Goal: Task Accomplishment & Management: Manage account settings

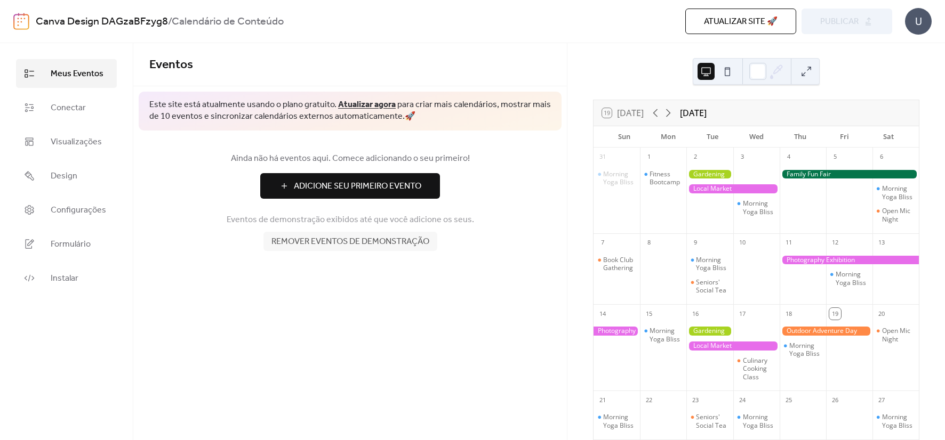
click at [724, 189] on div at bounding box center [732, 188] width 93 height 9
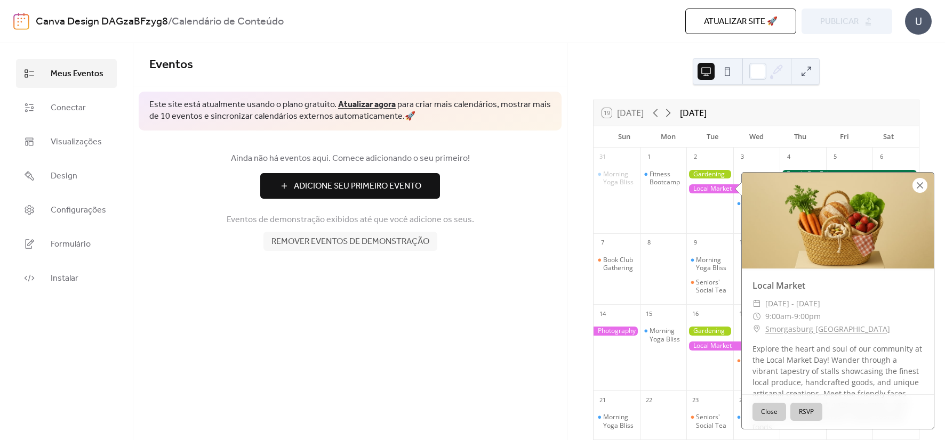
click at [921, 187] on div at bounding box center [919, 185] width 15 height 15
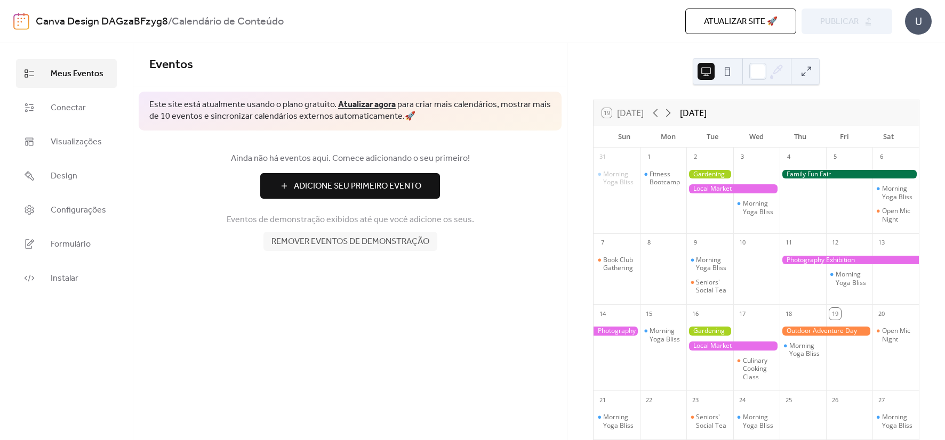
click at [439, 315] on div "Eventos Este site está atualmente usando o plano gratuito. Atualizar agora para…" at bounding box center [350, 241] width 434 height 397
click at [758, 72] on div at bounding box center [757, 71] width 17 height 17
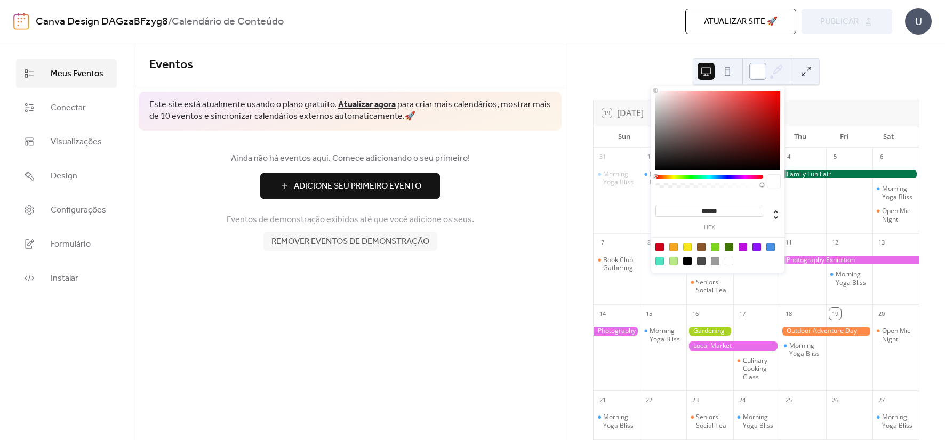
click at [751, 71] on div at bounding box center [757, 71] width 17 height 17
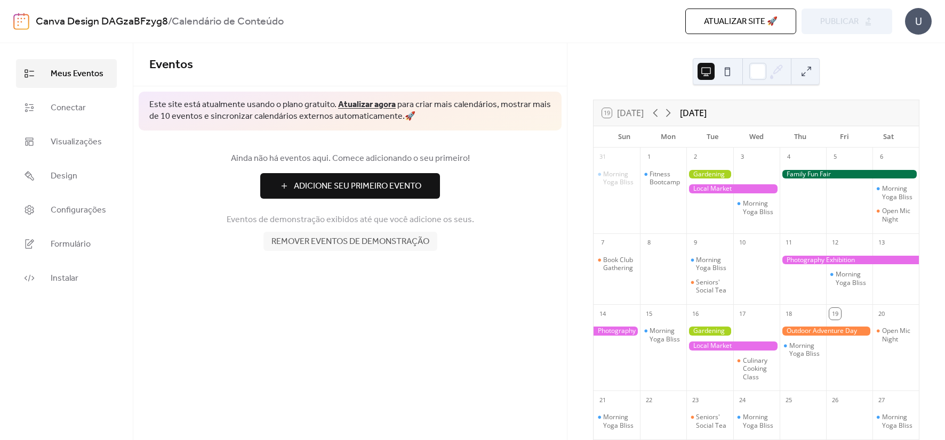
click at [728, 73] on button at bounding box center [727, 71] width 17 height 17
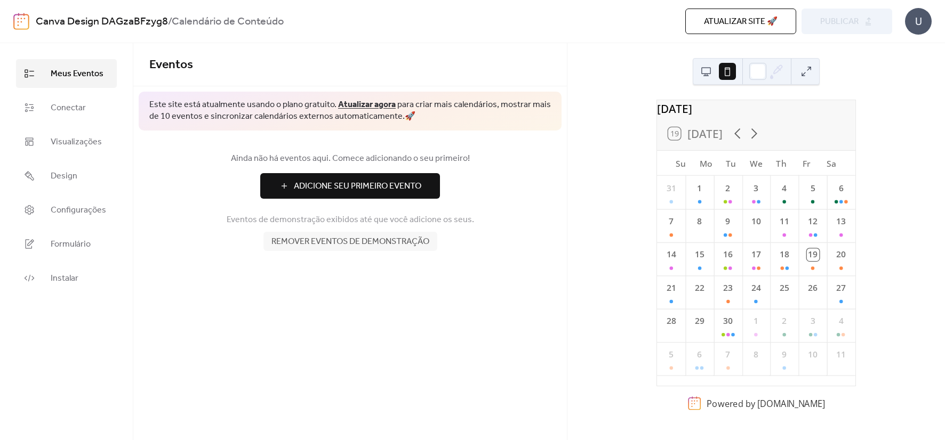
click at [712, 72] on button at bounding box center [705, 71] width 17 height 17
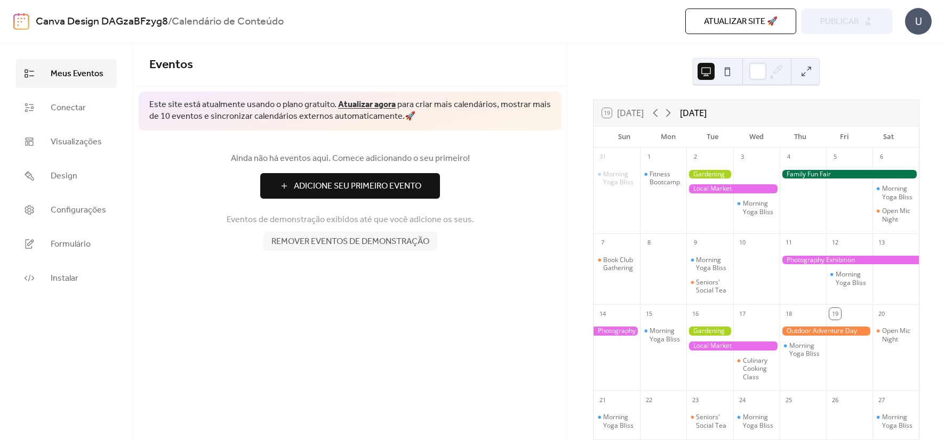
click at [388, 248] on span "Remover eventos de demonstração" at bounding box center [350, 242] width 158 height 13
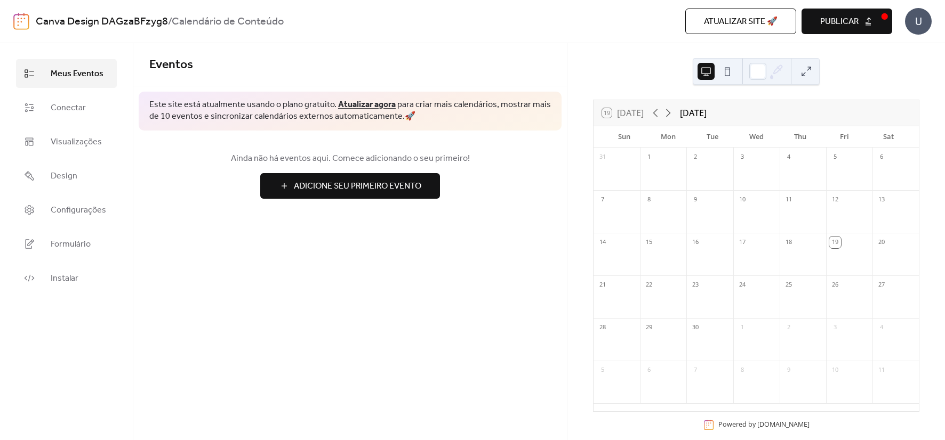
click at [941, 217] on div "19 [DATE] [DATE] Sun Mon Tue Wed Thu Fri Sat 31 1 2 3 4 5 6 7 8 9 10 11 12 13 1…" at bounding box center [756, 241] width 378 height 397
click at [50, 107] on link "Conectar" at bounding box center [66, 107] width 101 height 29
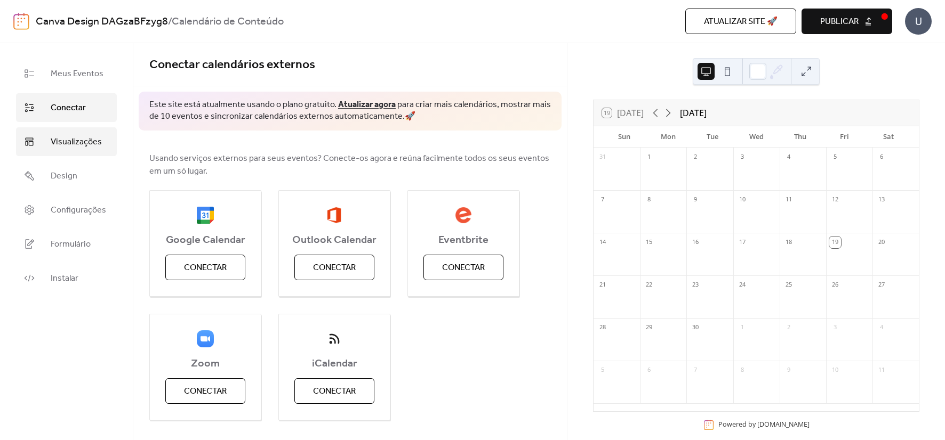
click at [69, 147] on span "Visualizações" at bounding box center [76, 142] width 51 height 13
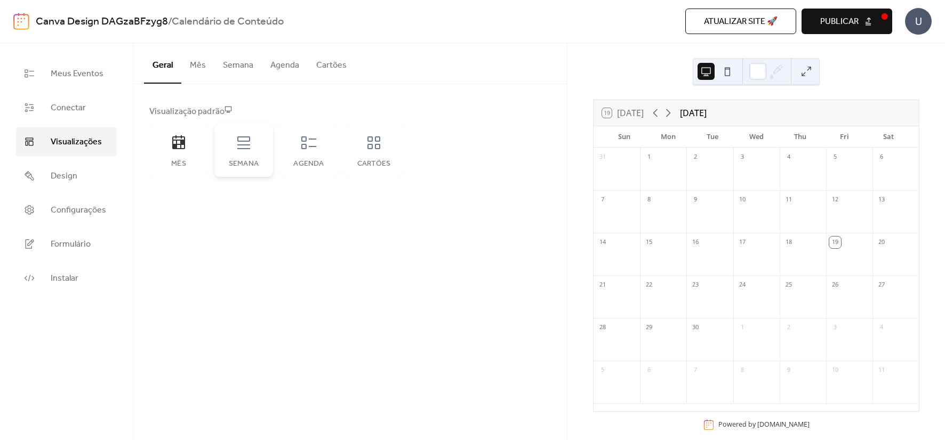
click at [239, 158] on div "Semana" at bounding box center [243, 150] width 59 height 53
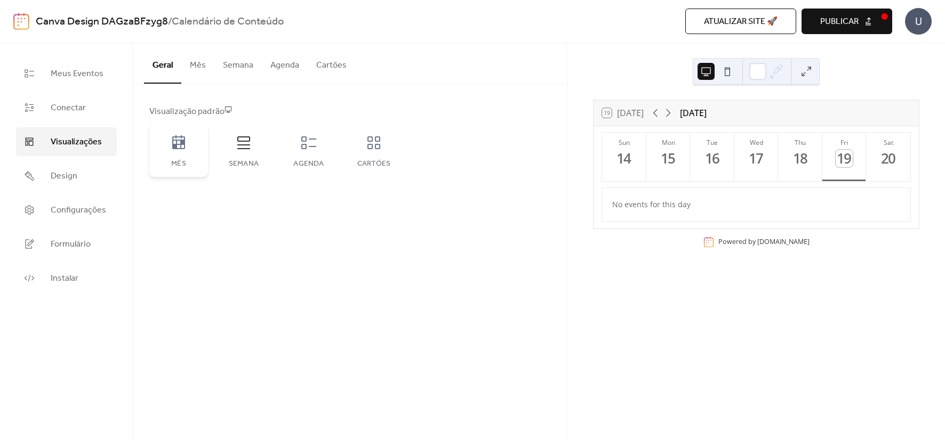
click at [186, 155] on div "Mês" at bounding box center [178, 150] width 59 height 53
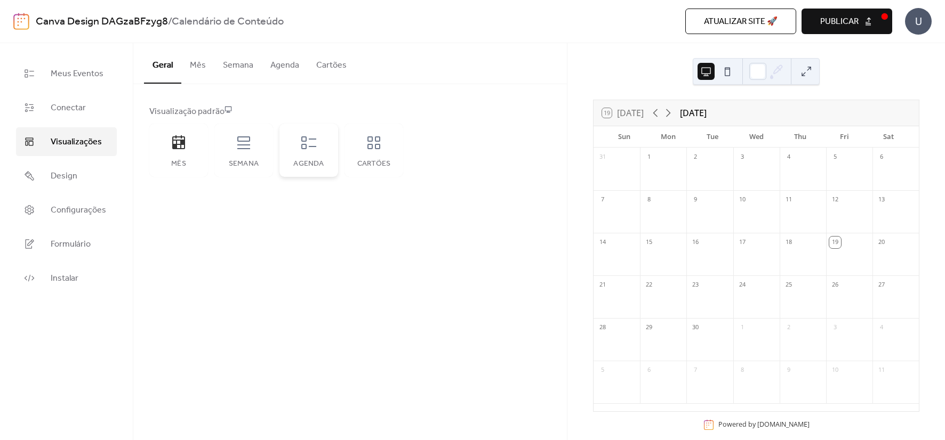
click at [312, 145] on icon at bounding box center [308, 142] width 17 height 17
click at [235, 146] on icon at bounding box center [243, 142] width 17 height 17
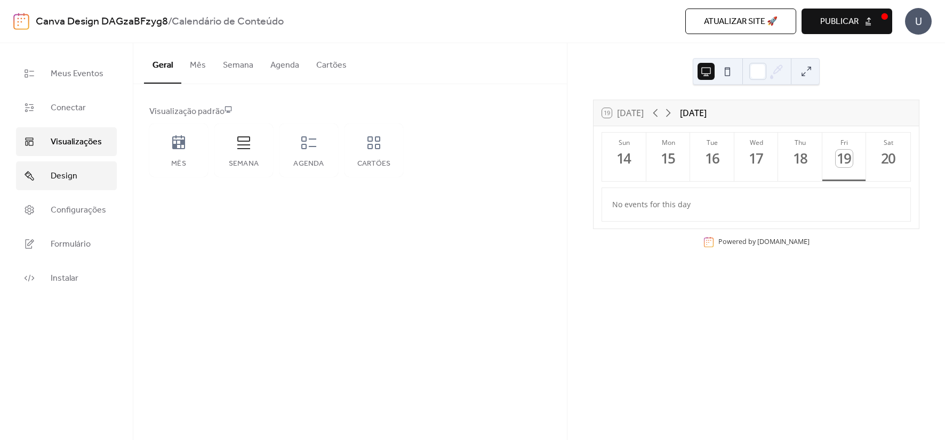
click at [69, 176] on span "Design" at bounding box center [64, 176] width 27 height 13
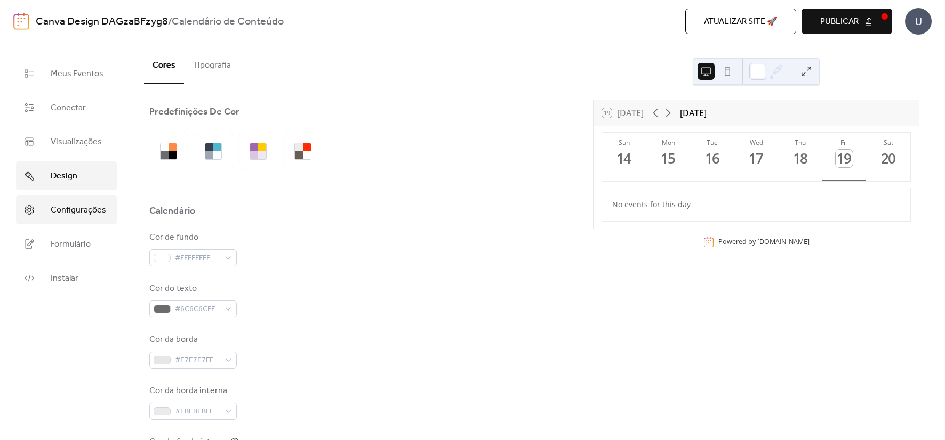
click at [86, 204] on span "Configurações" at bounding box center [78, 210] width 55 height 13
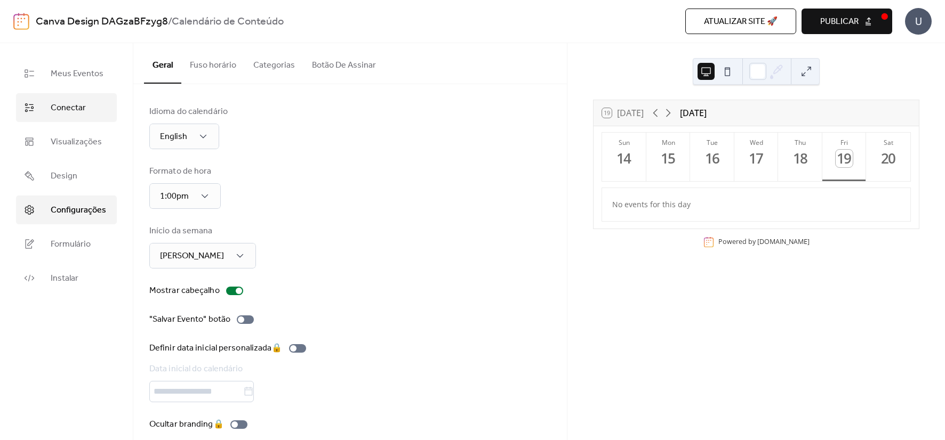
click at [79, 102] on span "Conectar" at bounding box center [68, 108] width 35 height 13
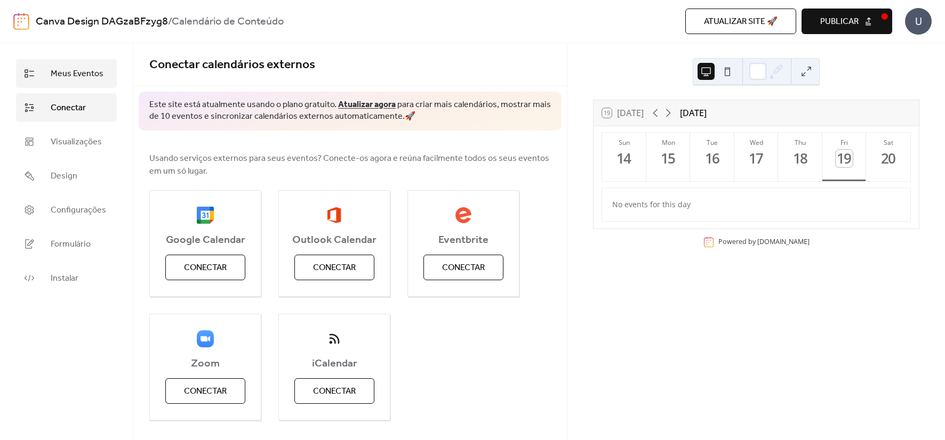
click at [81, 75] on span "Meus Eventos" at bounding box center [77, 74] width 53 height 13
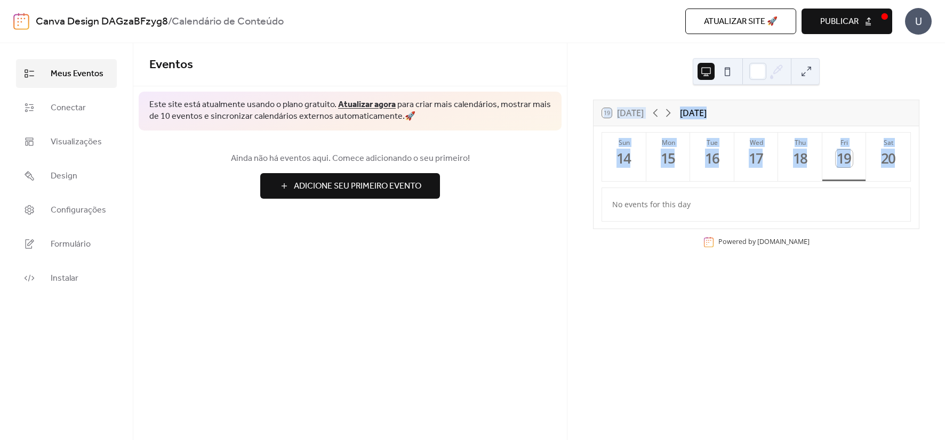
drag, startPoint x: 569, startPoint y: 218, endPoint x: 504, endPoint y: 213, distance: 65.2
click at [504, 213] on div "Meus Eventos Conectar Visualizações Design Configurações Formulário Instalar Me…" at bounding box center [472, 241] width 945 height 397
click at [652, 266] on div "19 [DATE] [DATE] Sun 14 Mon 15 Tue 16 Wed 17 Thu 18 Fri 19 Sat 20 No events for…" at bounding box center [756, 241] width 378 height 397
